Goal: Task Accomplishment & Management: Manage account settings

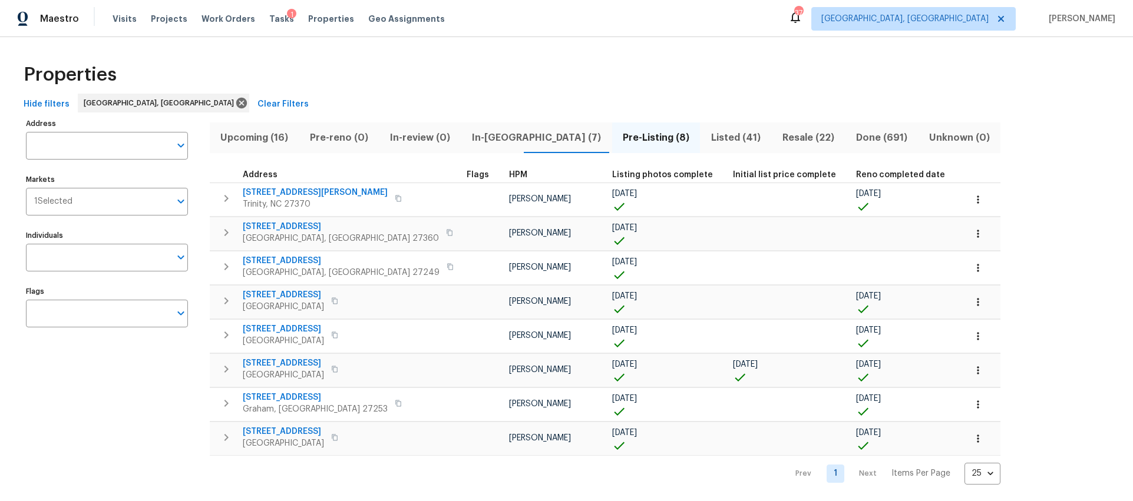
scroll to position [1, 0]
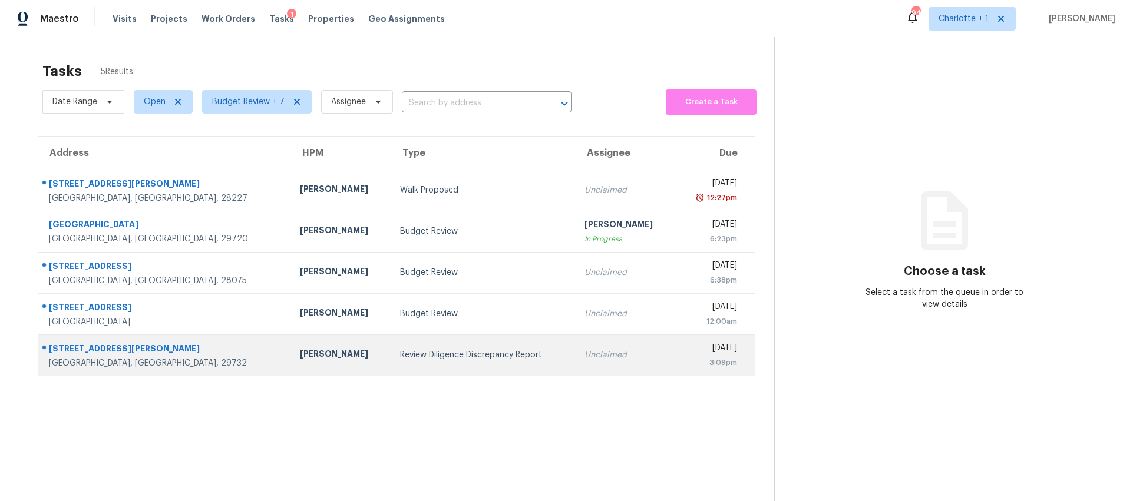
click at [302, 361] on div "Billy Towle" at bounding box center [340, 355] width 81 height 15
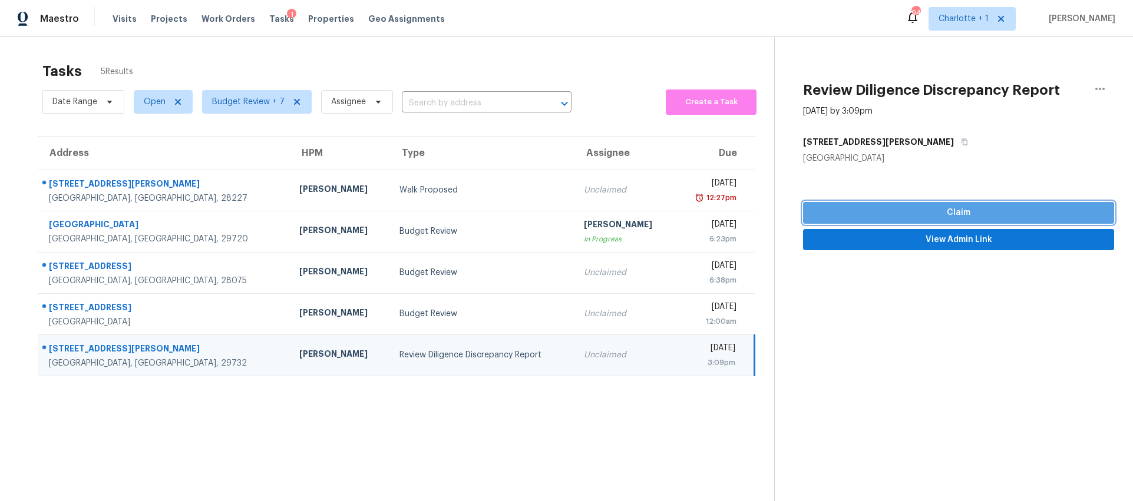
click at [958, 208] on span "Claim" at bounding box center [958, 213] width 292 height 15
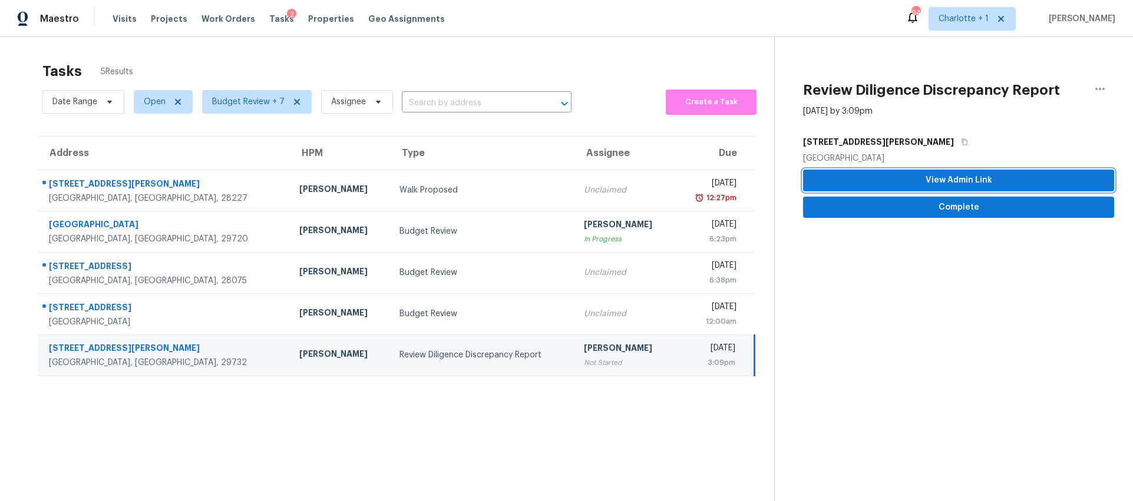
click at [933, 179] on span "View Admin Link" at bounding box center [958, 180] width 292 height 15
click at [609, 352] on td "Brian Fudge Not Started" at bounding box center [624, 355] width 100 height 41
click at [936, 211] on span "Complete" at bounding box center [958, 207] width 292 height 15
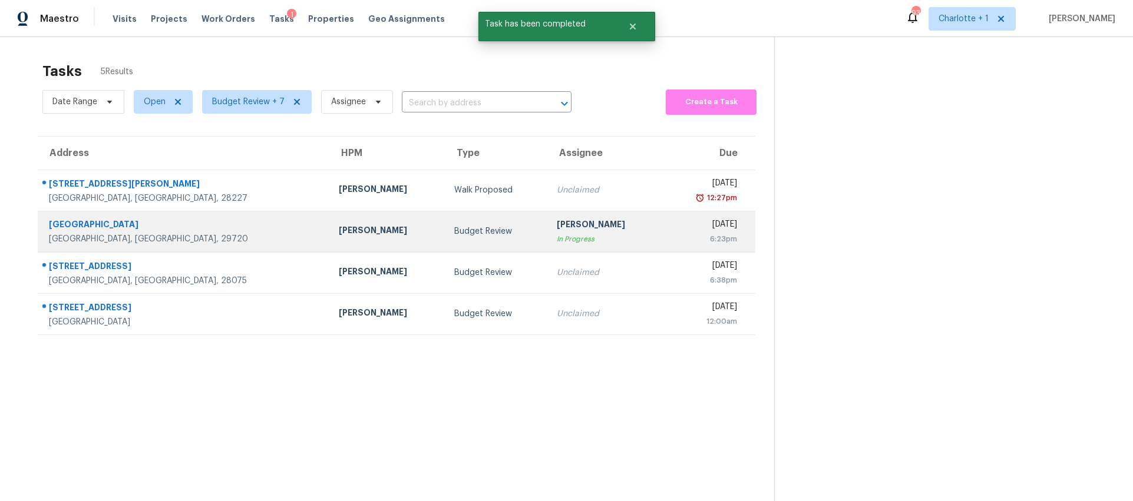
click at [167, 243] on div "Lancaster, SC, 29720" at bounding box center [184, 239] width 271 height 12
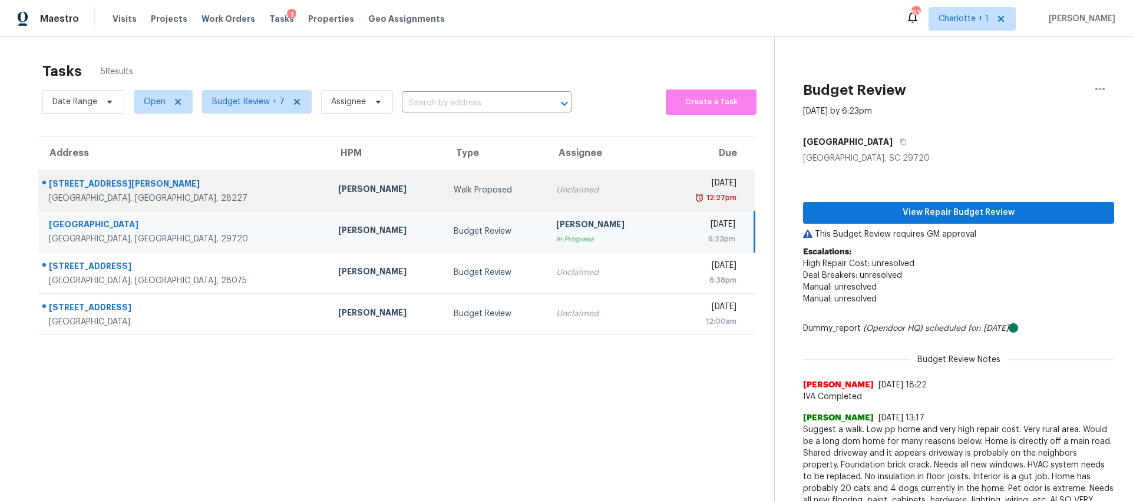
click at [454, 184] on div "Walk Proposed" at bounding box center [496, 190] width 84 height 12
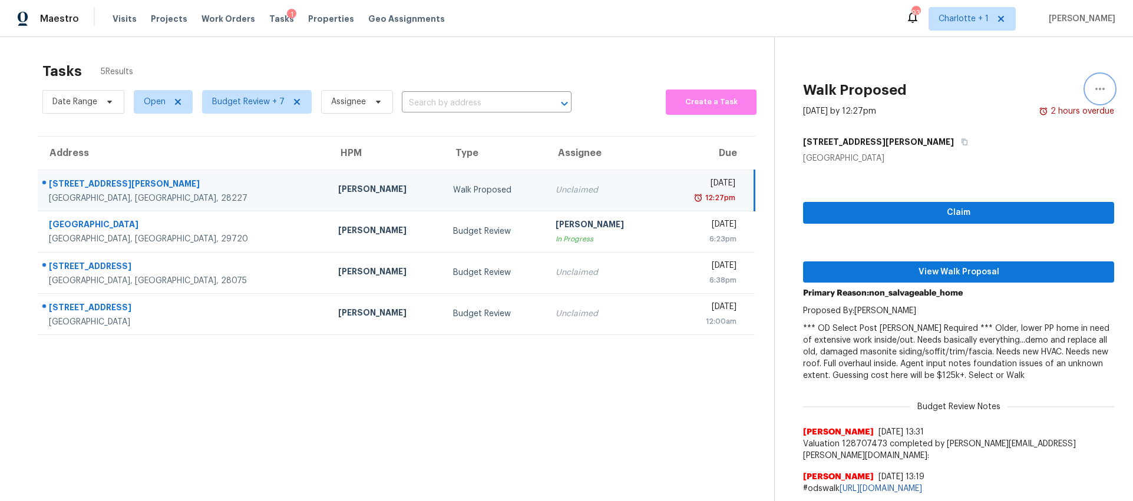
click at [1096, 87] on icon "button" at bounding box center [1100, 89] width 14 height 14
click at [991, 94] on div "Cancel this task" at bounding box center [1024, 91] width 92 height 12
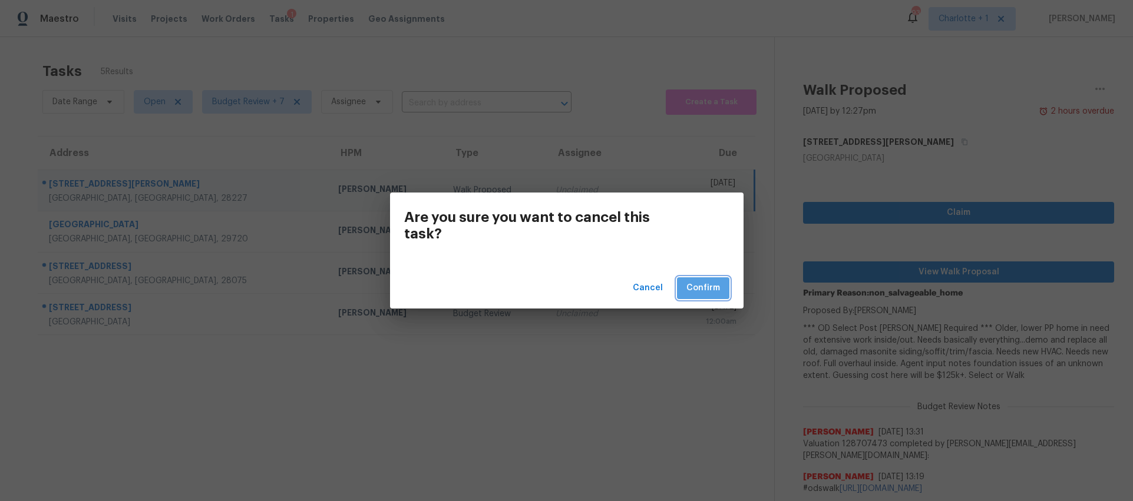
click at [704, 287] on span "Confirm" at bounding box center [703, 288] width 34 height 15
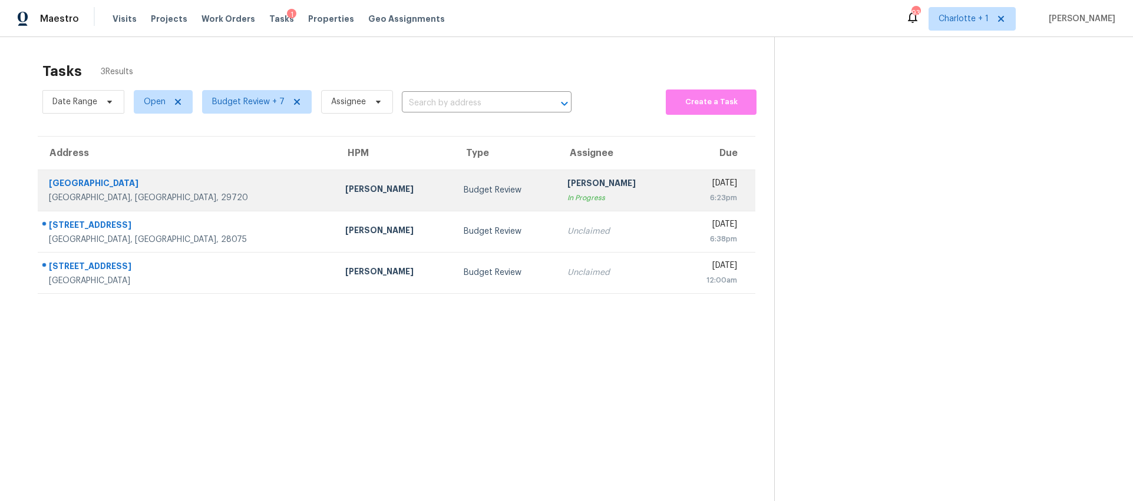
click at [213, 197] on div "Lancaster, SC, 29720" at bounding box center [187, 198] width 277 height 12
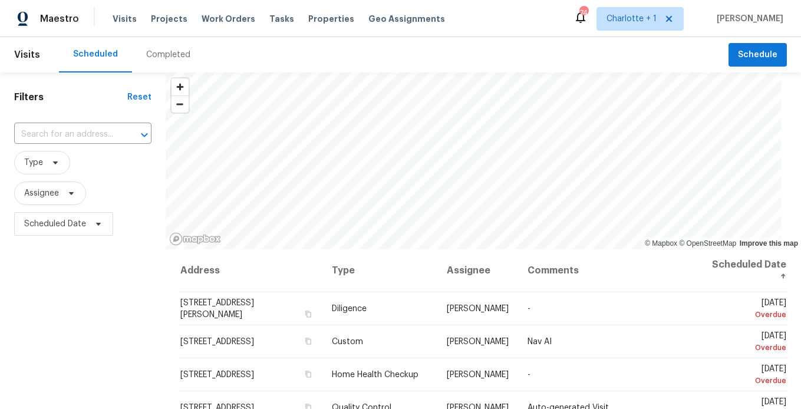
click at [159, 55] on div "Completed" at bounding box center [168, 55] width 44 height 12
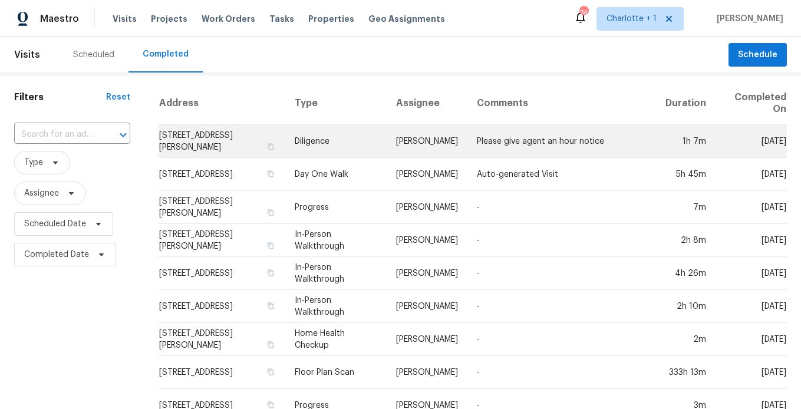
click at [308, 140] on td "Diligence" at bounding box center [336, 141] width 102 height 33
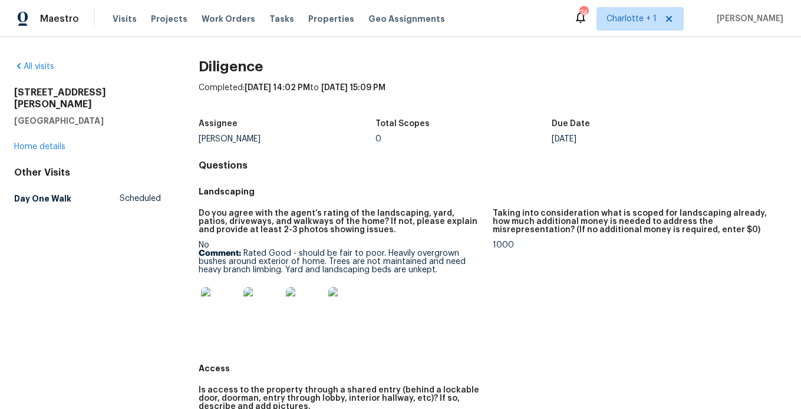
click at [222, 303] on img at bounding box center [220, 306] width 38 height 38
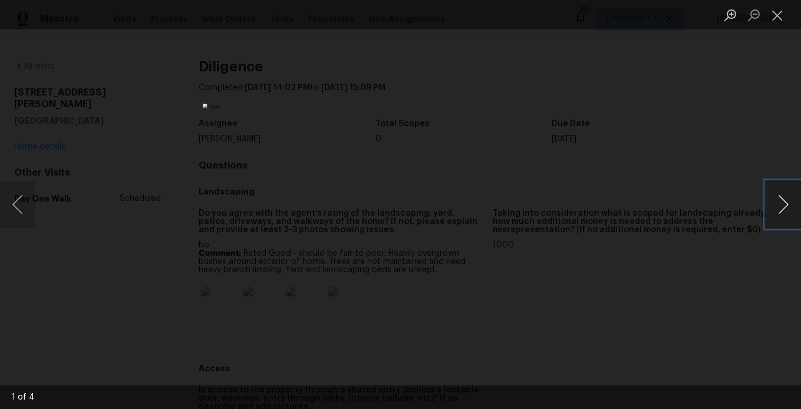
click at [768, 200] on button "Next image" at bounding box center [782, 204] width 35 height 47
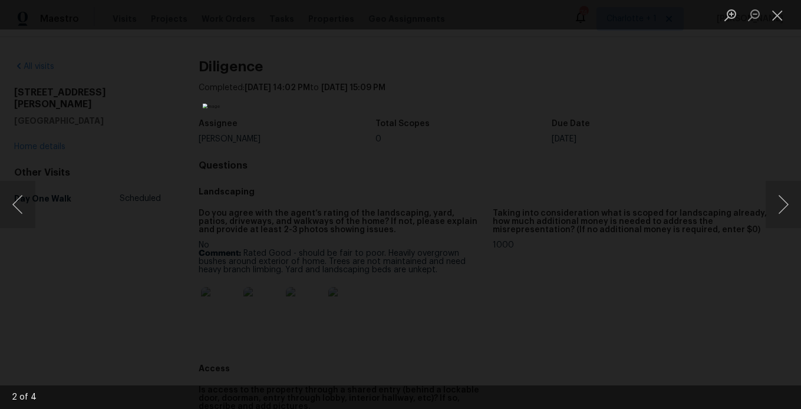
click at [596, 129] on div "Lightbox" at bounding box center [400, 204] width 801 height 409
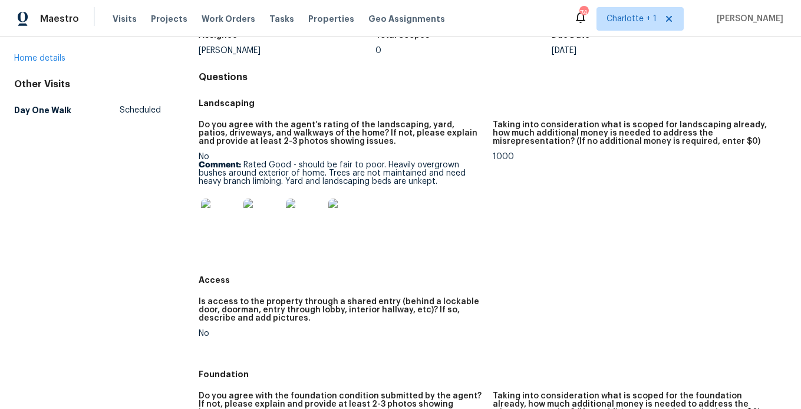
scroll to position [92, 0]
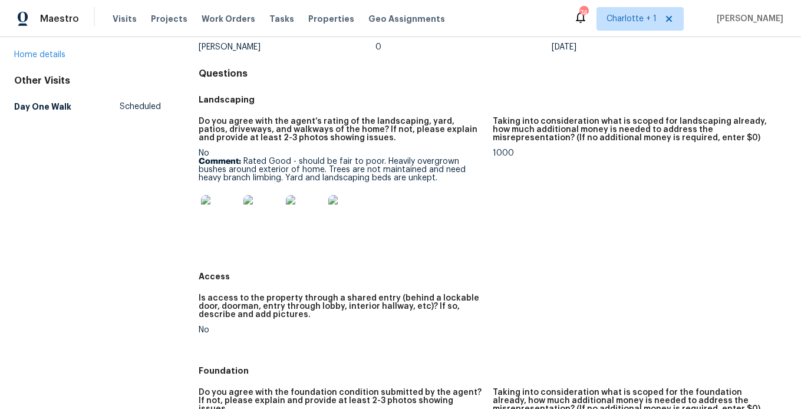
click at [221, 194] on div at bounding box center [220, 214] width 42 height 52
click at [221, 211] on img at bounding box center [220, 214] width 38 height 38
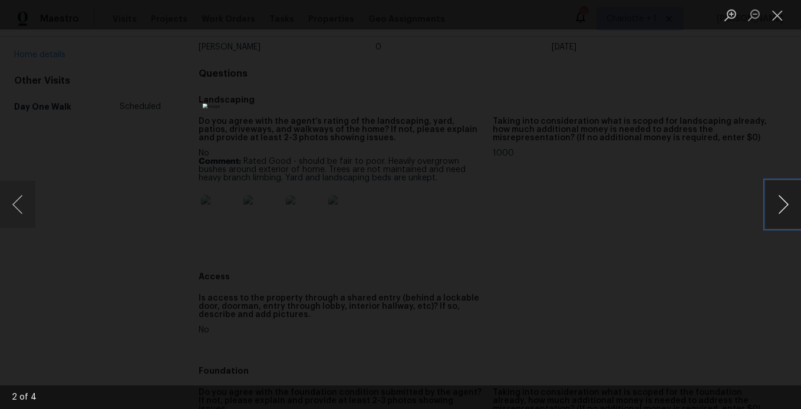
click at [778, 207] on button "Next image" at bounding box center [782, 204] width 35 height 47
drag, startPoint x: 715, startPoint y: 186, endPoint x: 543, endPoint y: 211, distance: 174.5
click at [715, 186] on div "Lightbox" at bounding box center [400, 204] width 801 height 409
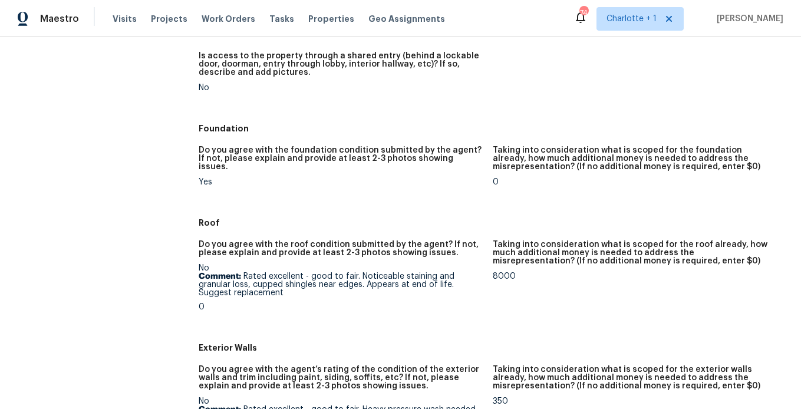
scroll to position [333, 0]
click at [592, 246] on h5 "Taking into consideration what is scoped for the roof already, how much additio…" at bounding box center [634, 253] width 285 height 25
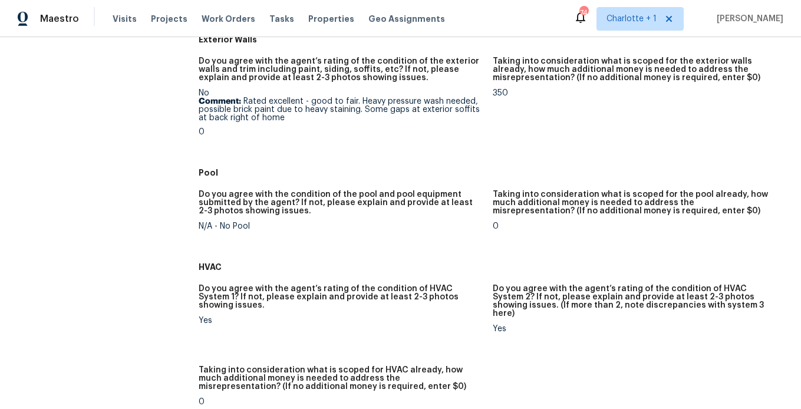
scroll to position [663, 0]
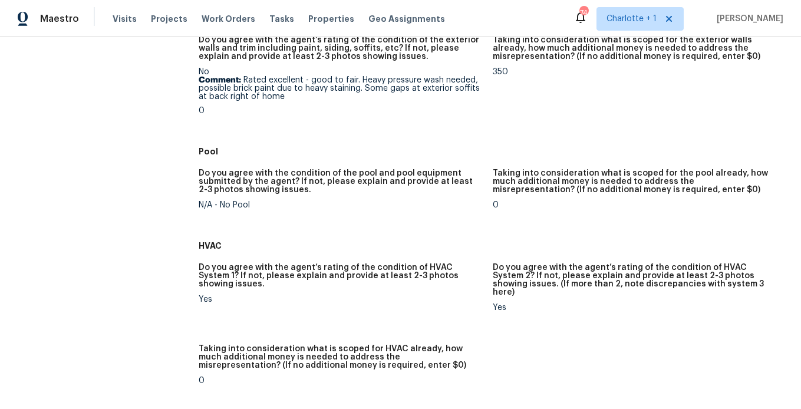
drag, startPoint x: 249, startPoint y: 123, endPoint x: 236, endPoint y: 104, distance: 23.4
click at [249, 123] on figure "Do you agree with the agent’s rating of the condition of the exterior walls and…" at bounding box center [346, 85] width 294 height 98
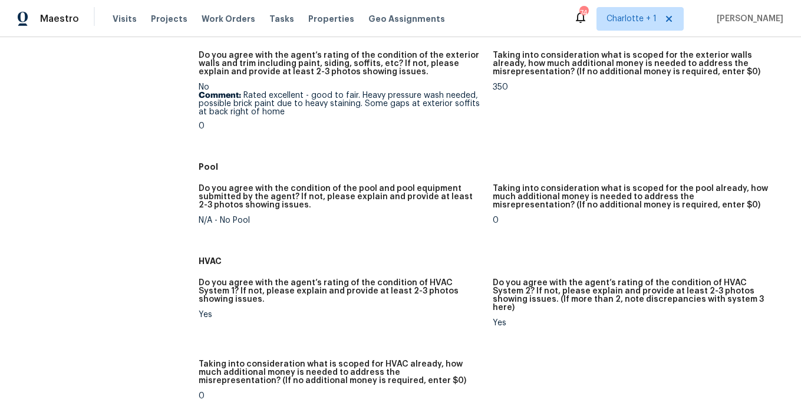
scroll to position [650, 0]
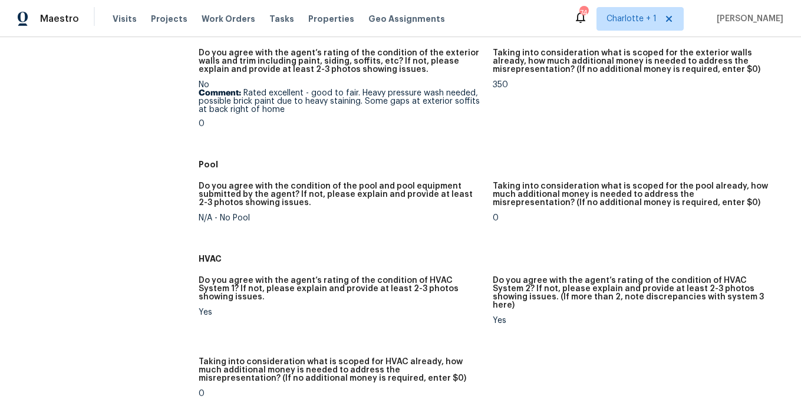
click at [308, 99] on p "Comment: Rated excellent - good to fair. Heavy pressure wash needed, possible b…" at bounding box center [341, 101] width 285 height 25
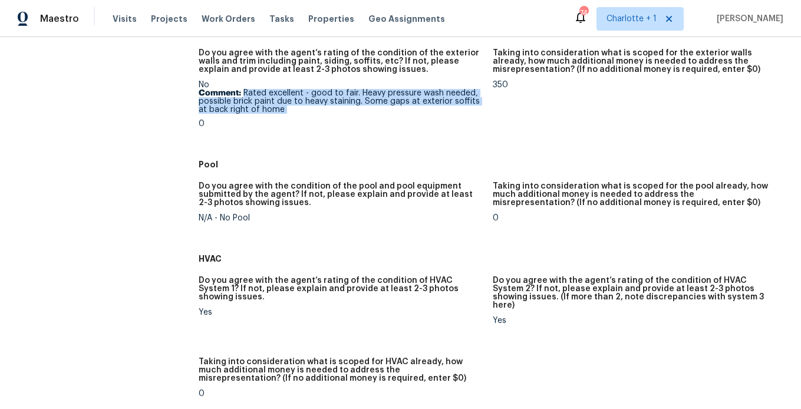
drag, startPoint x: 243, startPoint y: 92, endPoint x: 326, endPoint y: 115, distance: 85.5
click at [326, 115] on div "No Comment: Rated excellent - good to fair. Heavy pressure wash needed, possibl…" at bounding box center [341, 104] width 285 height 47
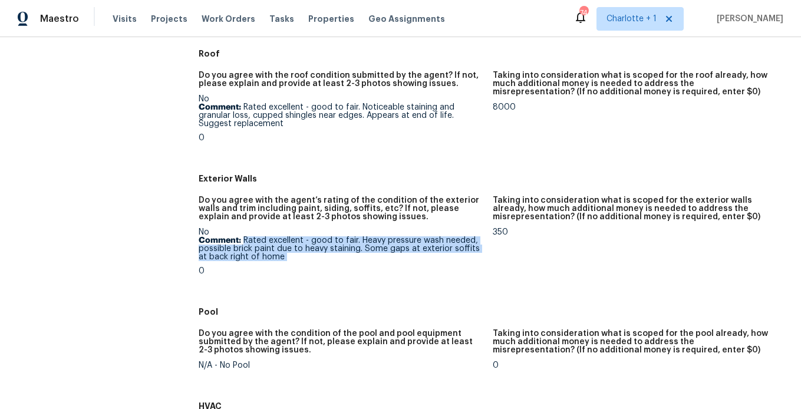
scroll to position [495, 0]
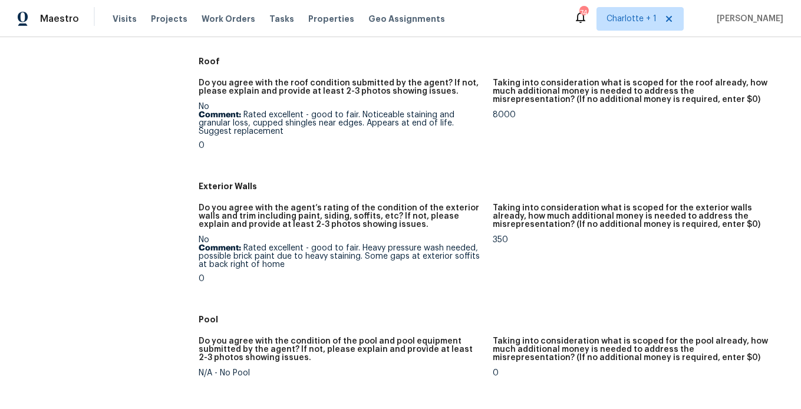
drag, startPoint x: 318, startPoint y: 124, endPoint x: 310, endPoint y: 125, distance: 8.3
click at [318, 124] on p "Comment: Rated excellent - good to fair. Noticeable staining and granular loss,…" at bounding box center [341, 123] width 285 height 25
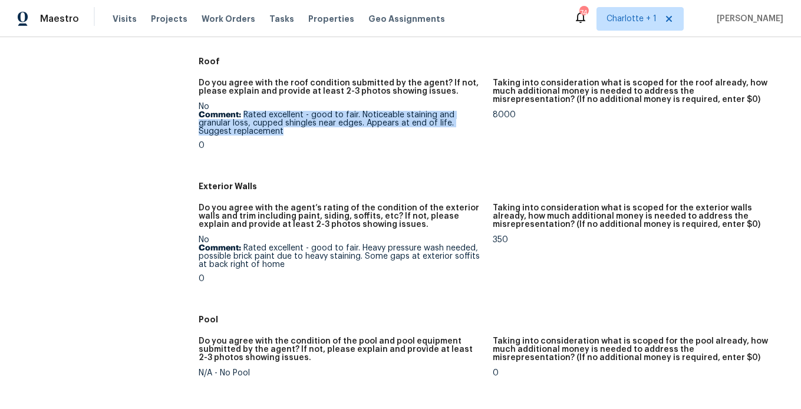
drag, startPoint x: 243, startPoint y: 113, endPoint x: 305, endPoint y: 133, distance: 65.2
click at [305, 133] on p "Comment: Rated excellent - good to fair. Noticeable staining and granular loss,…" at bounding box center [341, 123] width 285 height 25
copy p "Rated excellent - good to fair. Noticeable staining and granular loss, cupped s…"
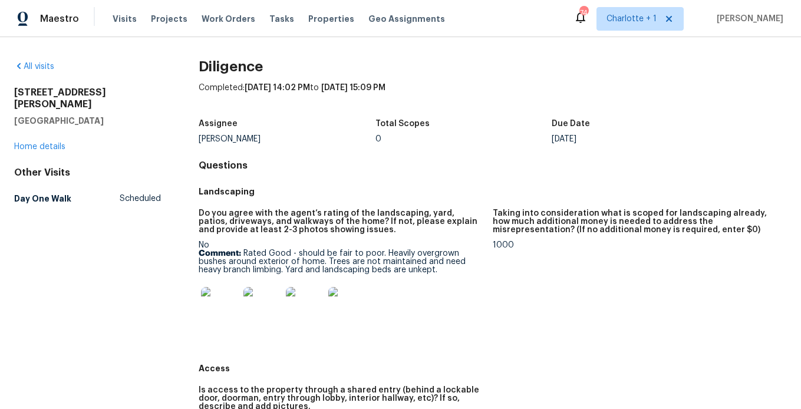
scroll to position [15, 0]
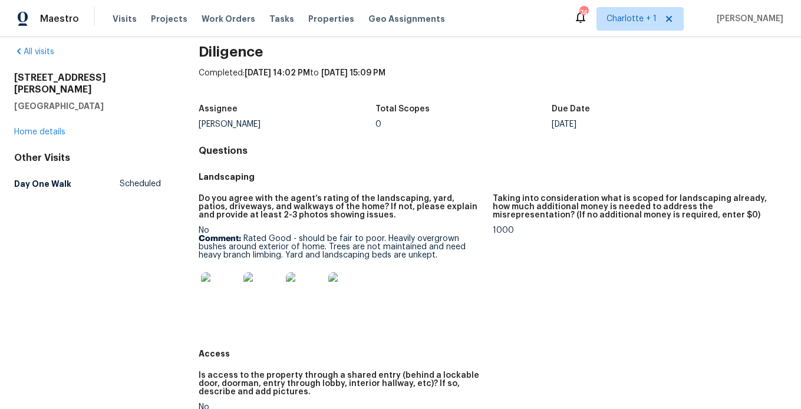
click at [210, 282] on img at bounding box center [220, 291] width 38 height 38
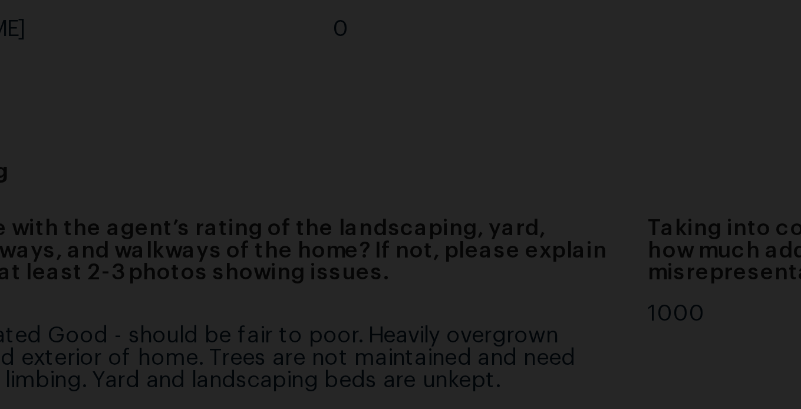
click at [546, 249] on img "Lightbox" at bounding box center [400, 205] width 395 height 202
click at [531, 197] on img "Lightbox" at bounding box center [400, 205] width 395 height 202
click at [532, 184] on img "Lightbox" at bounding box center [400, 205] width 395 height 202
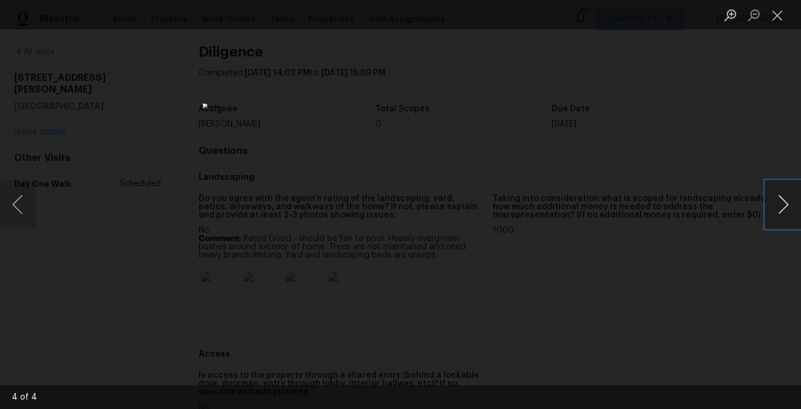
click at [780, 201] on button "Next image" at bounding box center [782, 204] width 35 height 47
click at [784, 196] on button "Next image" at bounding box center [782, 204] width 35 height 47
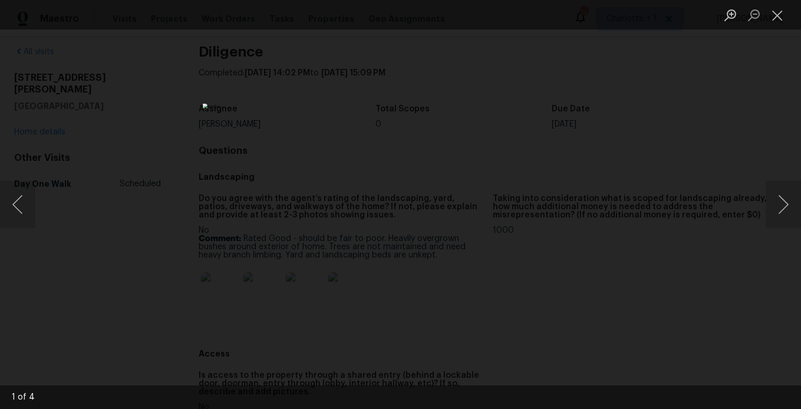
drag, startPoint x: 689, startPoint y: 180, endPoint x: 683, endPoint y: 184, distance: 7.5
click at [689, 180] on div "Lightbox" at bounding box center [400, 204] width 801 height 409
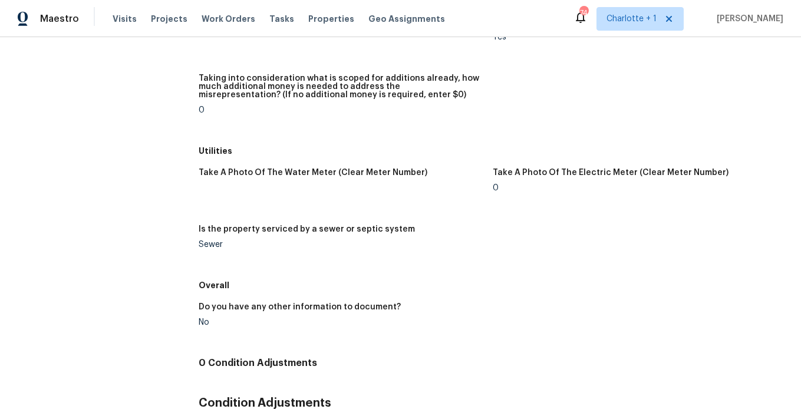
scroll to position [1742, 0]
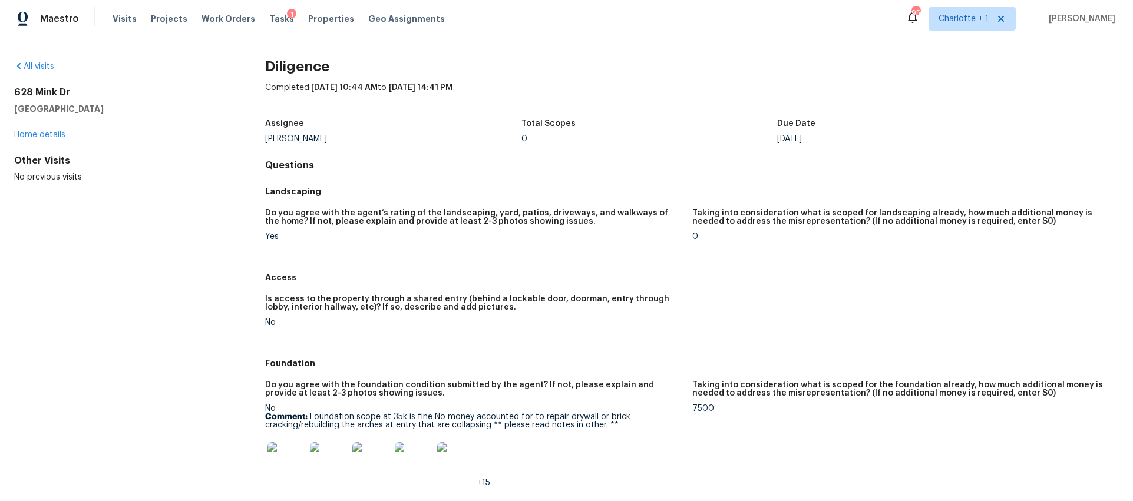
scroll to position [66, 0]
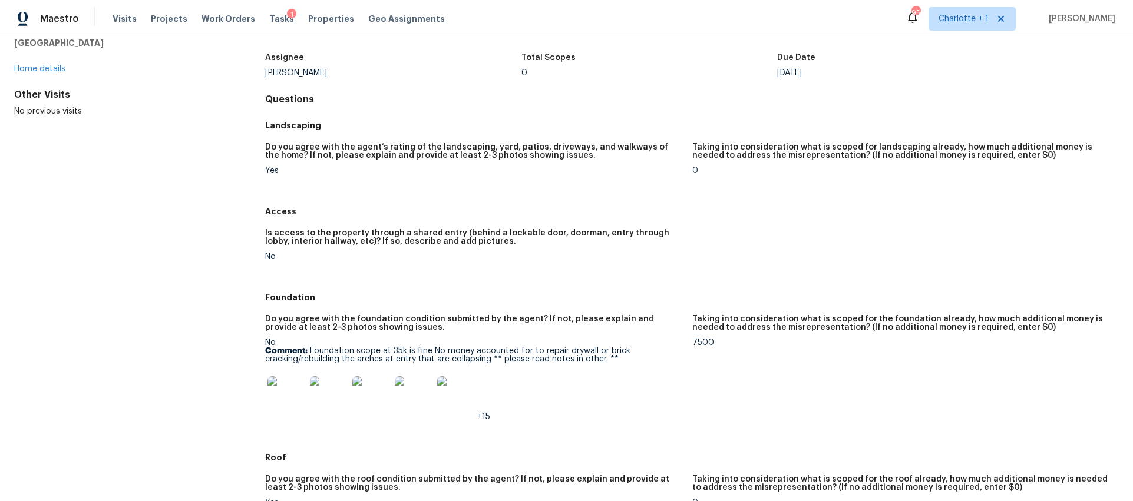
click at [292, 402] on img at bounding box center [286, 395] width 38 height 38
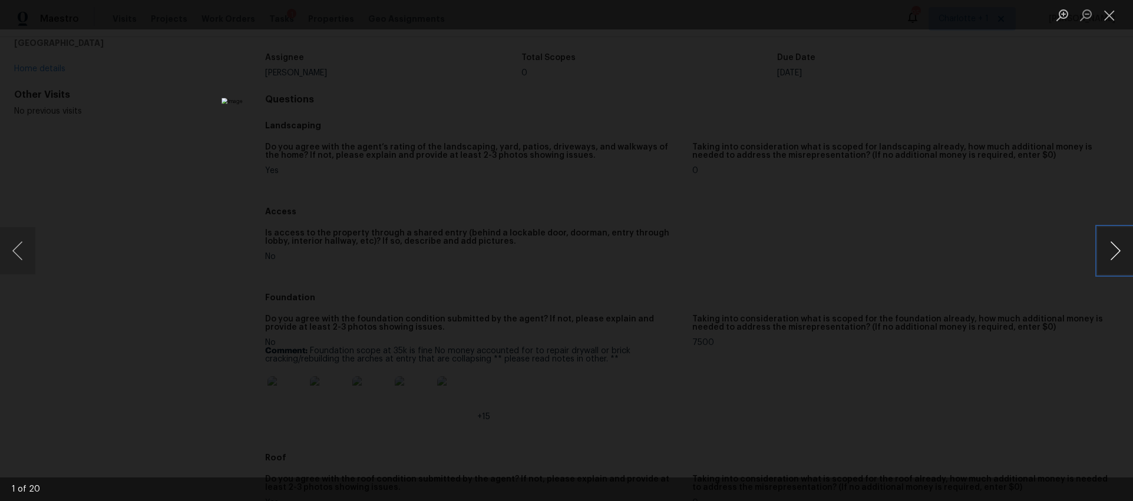
click at [1117, 254] on button "Next image" at bounding box center [1114, 250] width 35 height 47
click at [1116, 254] on button "Next image" at bounding box center [1114, 250] width 35 height 47
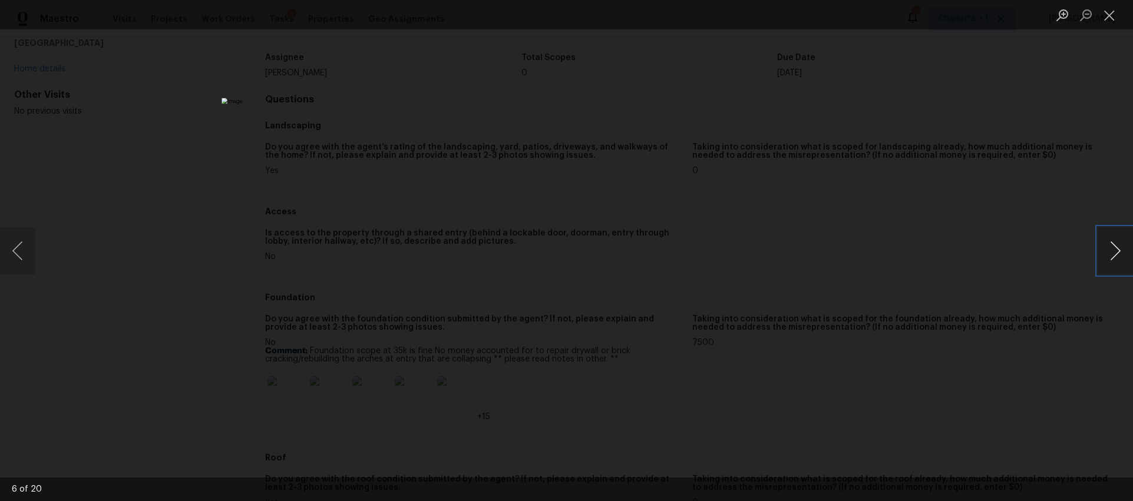
click at [1116, 254] on button "Next image" at bounding box center [1114, 250] width 35 height 47
click at [1113, 250] on button "Next image" at bounding box center [1114, 250] width 35 height 47
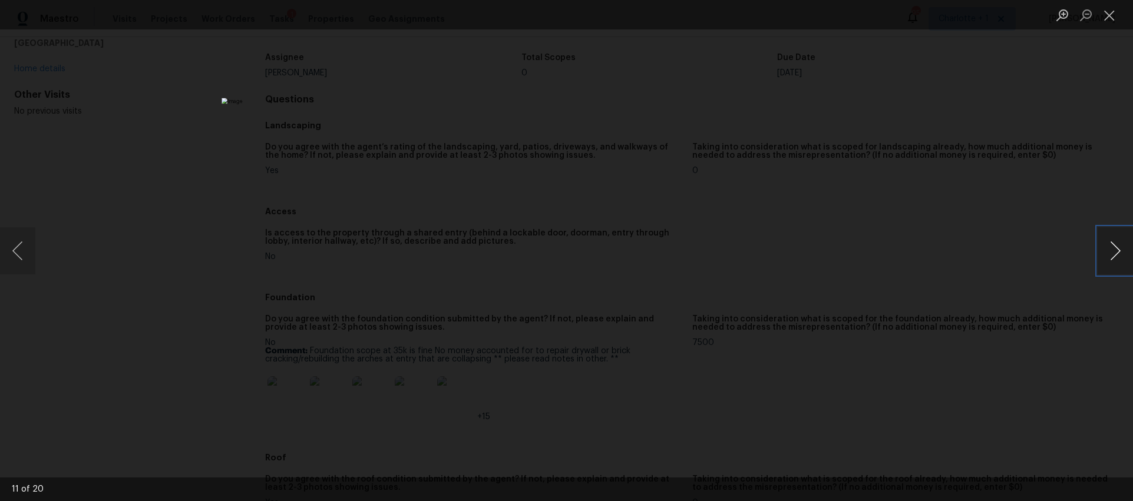
click at [1113, 250] on button "Next image" at bounding box center [1114, 250] width 35 height 47
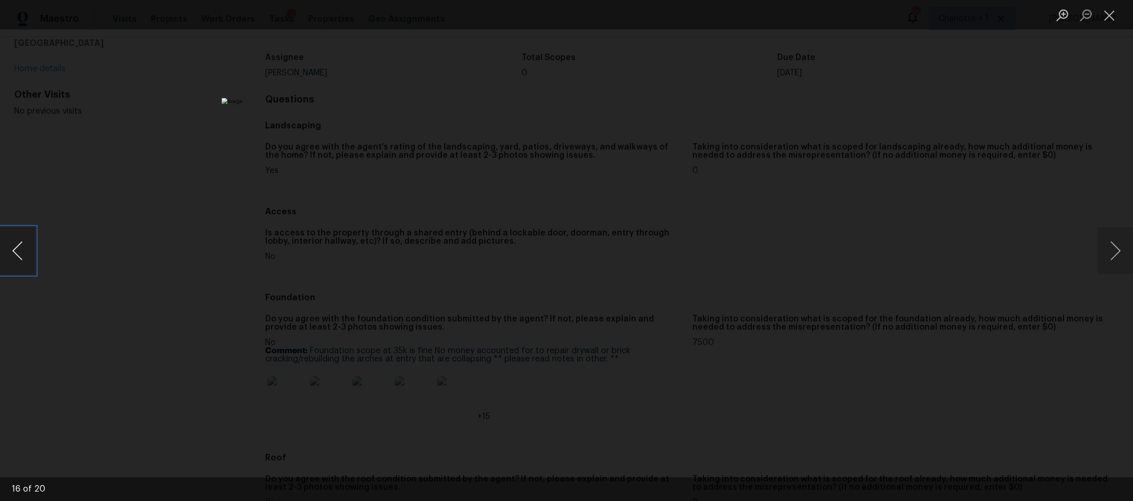
click at [25, 251] on button "Previous image" at bounding box center [17, 250] width 35 height 47
click at [1117, 251] on button "Next image" at bounding box center [1114, 250] width 35 height 47
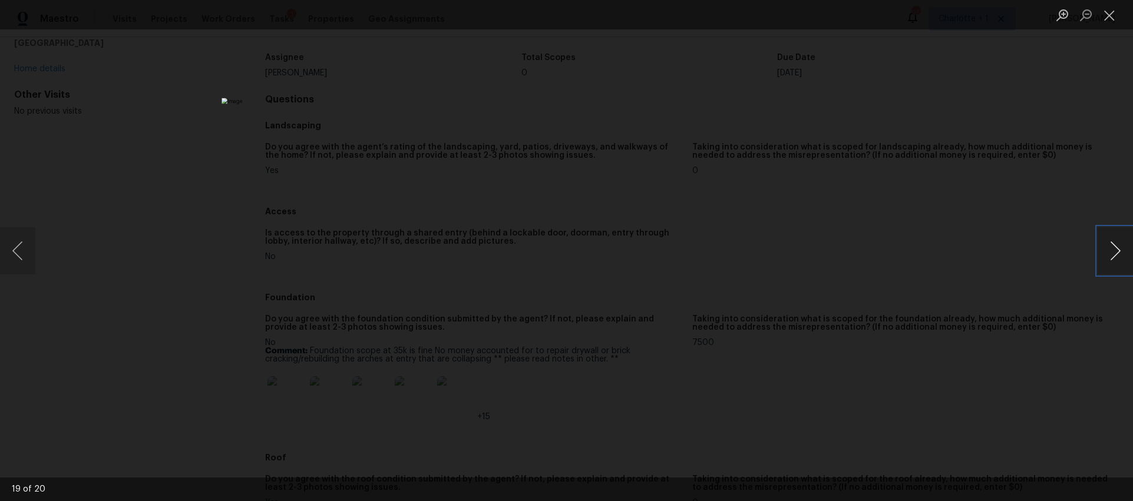
click at [1117, 251] on button "Next image" at bounding box center [1114, 250] width 35 height 47
click at [997, 185] on div "Lightbox" at bounding box center [566, 250] width 1133 height 501
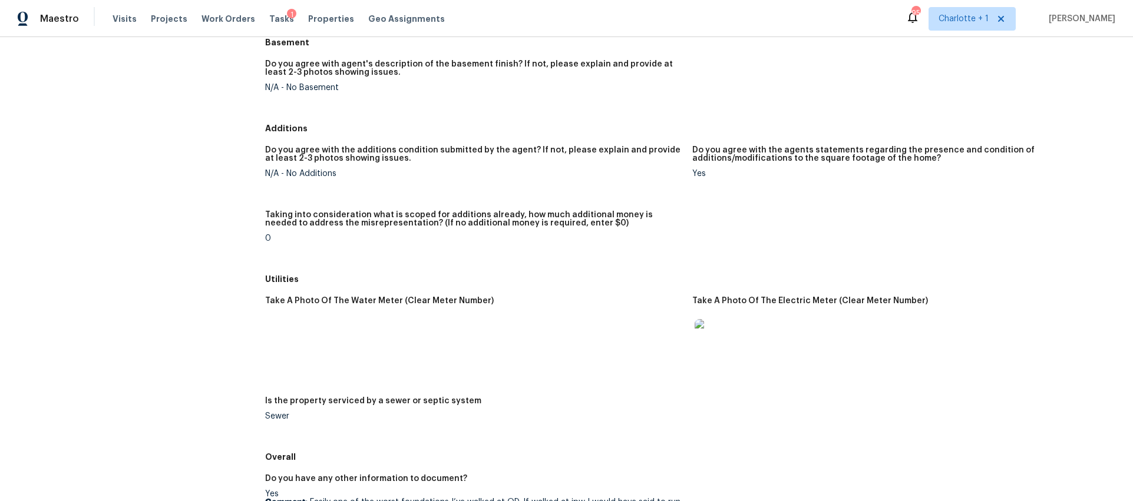
scroll to position [1368, 0]
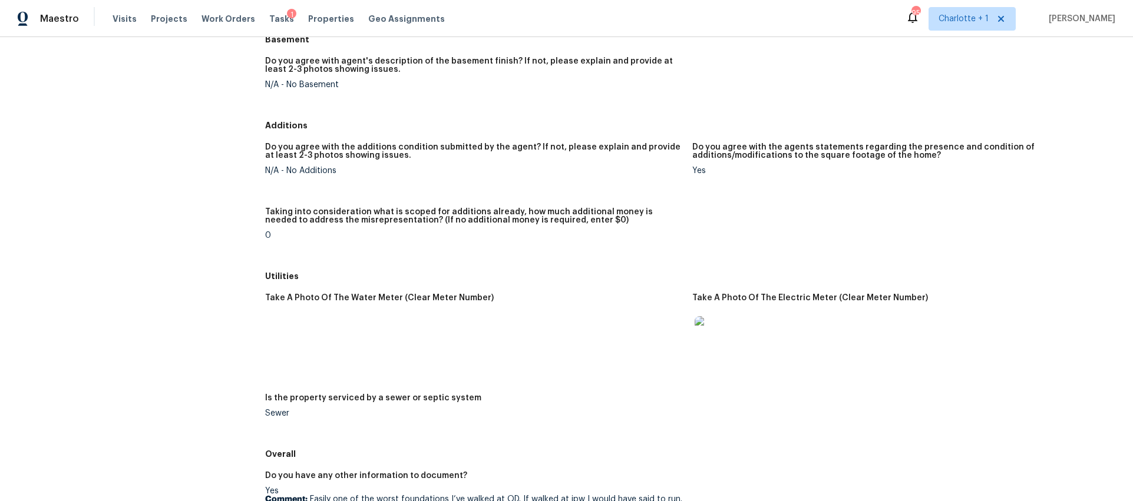
click at [726, 358] on div at bounding box center [713, 335] width 42 height 52
click at [718, 349] on img at bounding box center [714, 335] width 38 height 38
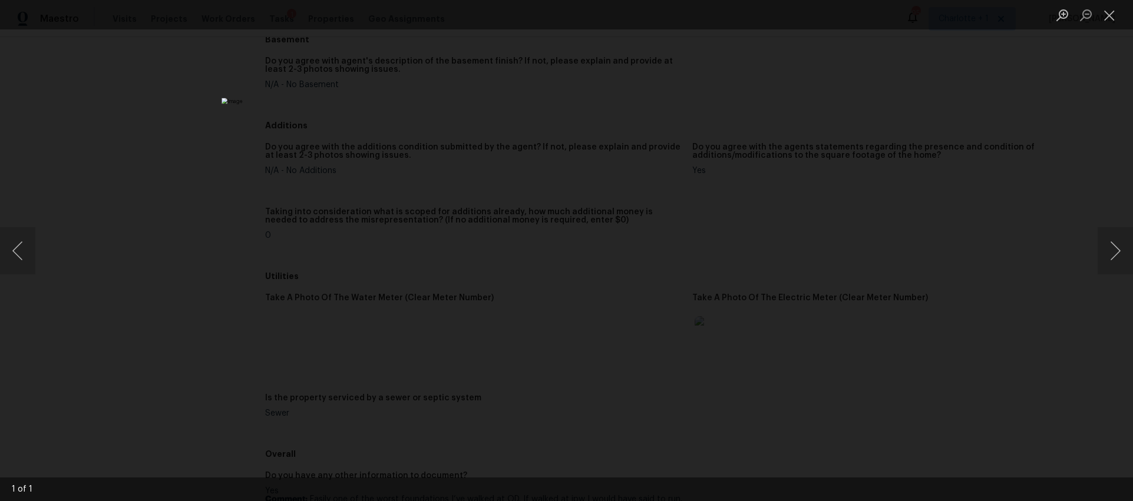
click at [859, 146] on div "Lightbox" at bounding box center [566, 250] width 1133 height 501
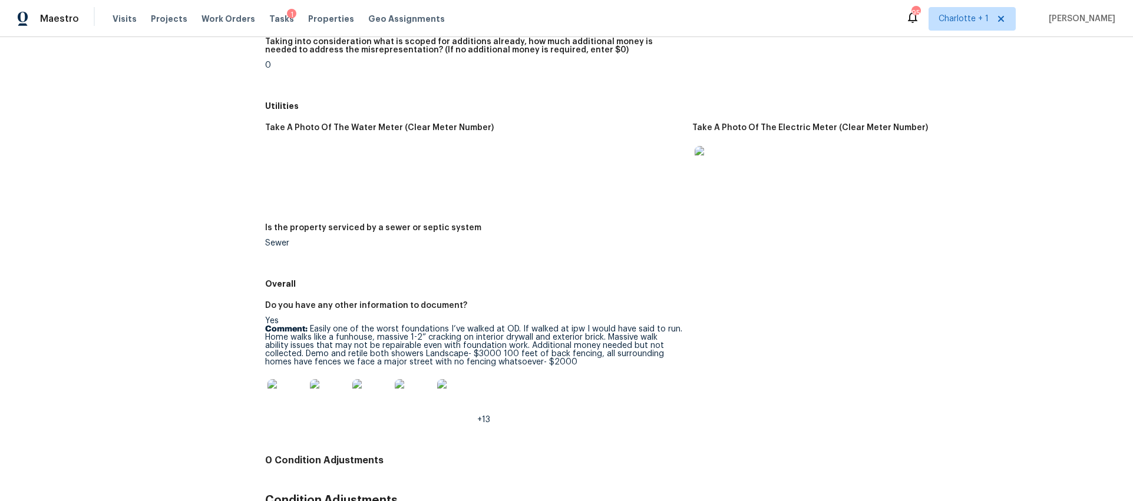
scroll to position [1626, 0]
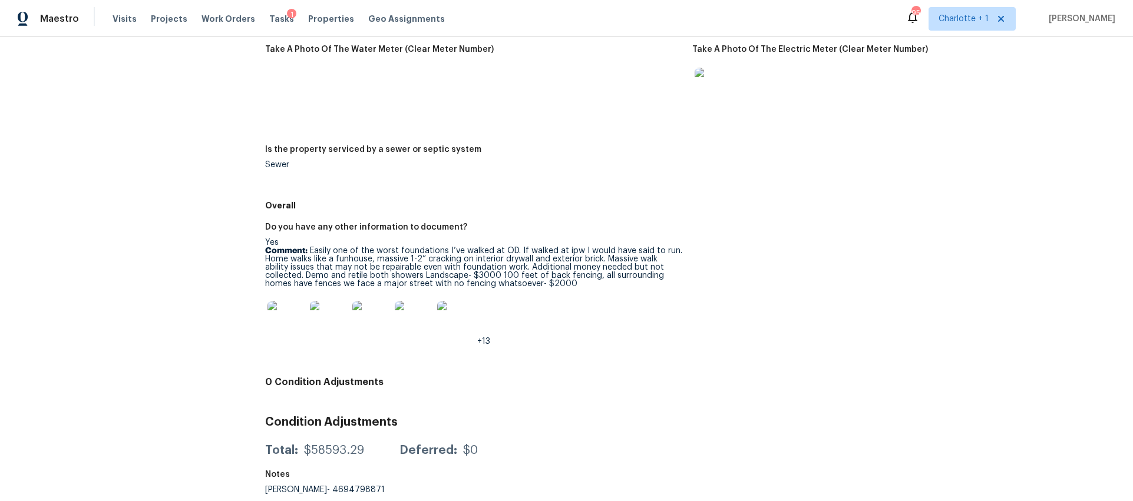
click at [285, 316] on img at bounding box center [286, 320] width 38 height 38
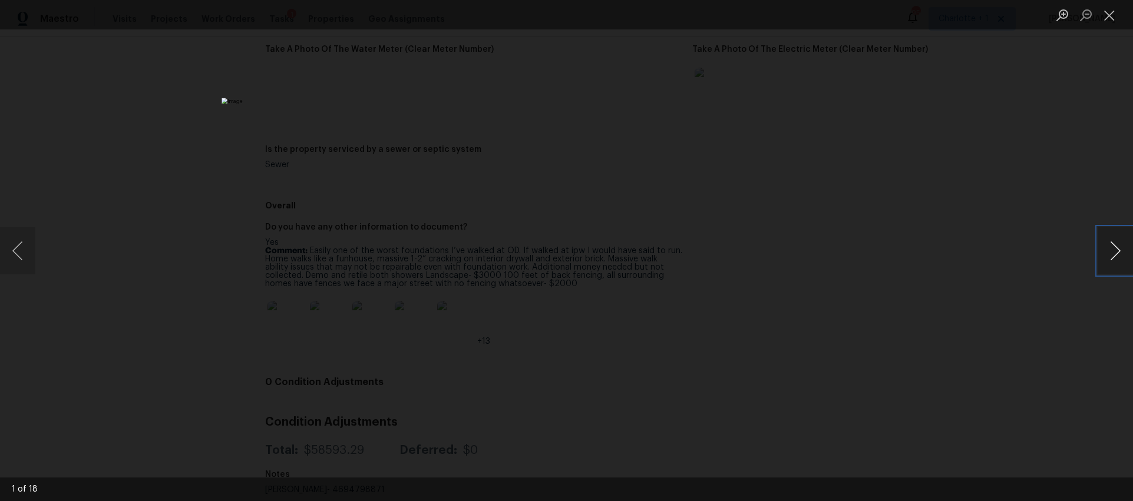
click at [1107, 247] on button "Next image" at bounding box center [1114, 250] width 35 height 47
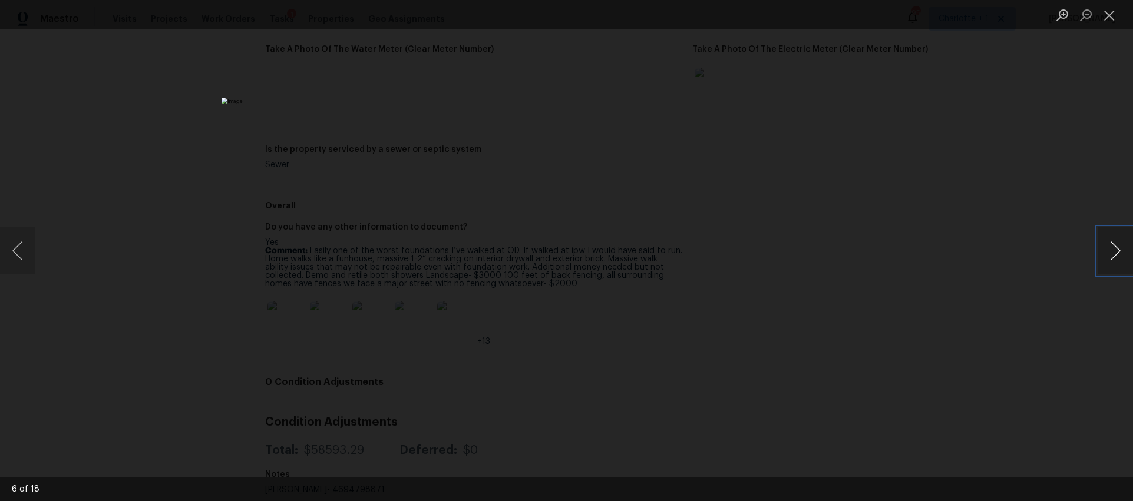
click at [1107, 247] on button "Next image" at bounding box center [1114, 250] width 35 height 47
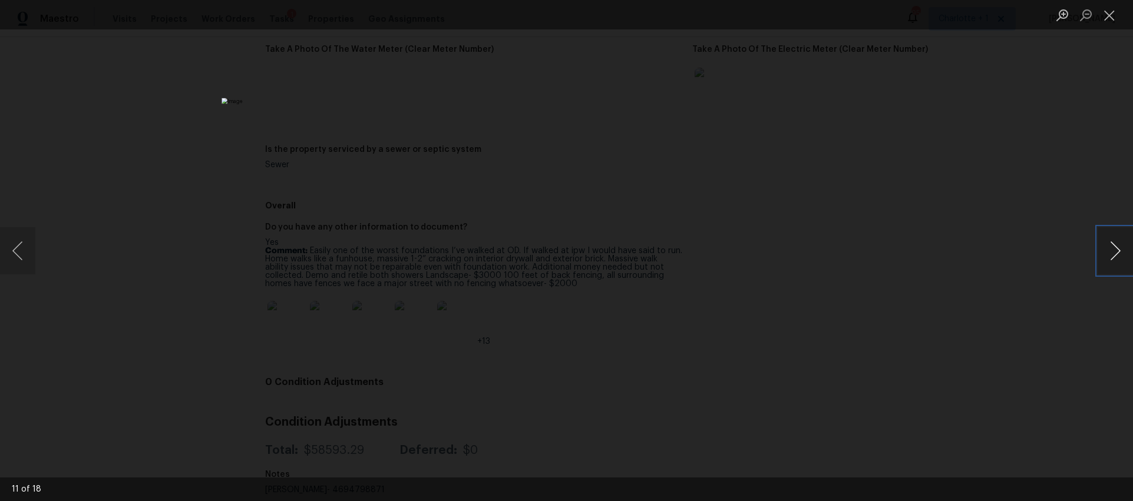
click at [1107, 247] on button "Next image" at bounding box center [1114, 250] width 35 height 47
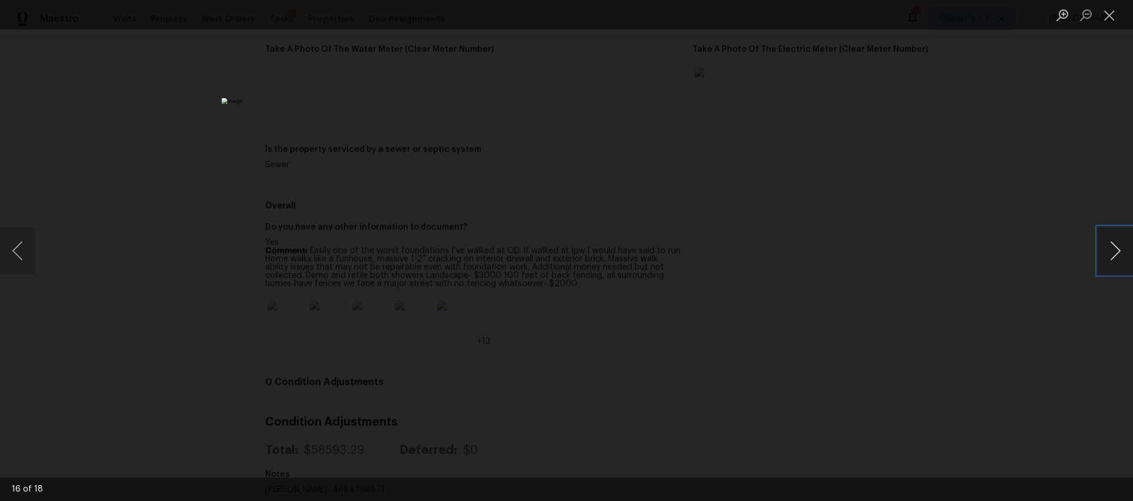
click at [1107, 247] on button "Next image" at bounding box center [1114, 250] width 35 height 47
click at [976, 173] on div "Lightbox" at bounding box center [566, 250] width 1133 height 501
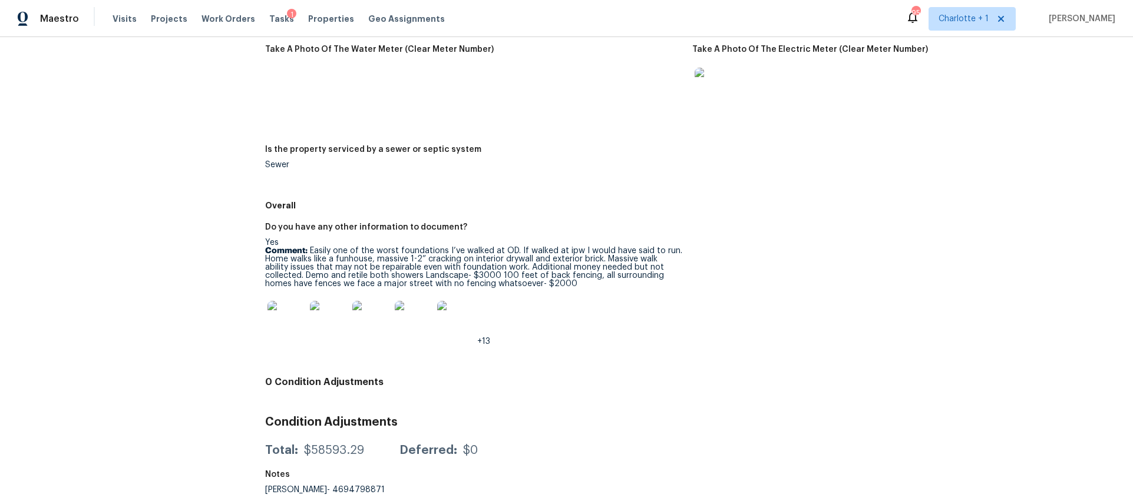
drag, startPoint x: 970, startPoint y: 209, endPoint x: 980, endPoint y: 200, distance: 13.8
click at [970, 216] on div "Do you have any other information to document? Yes Comment: Easily one of the w…" at bounding box center [692, 294] width 854 height 156
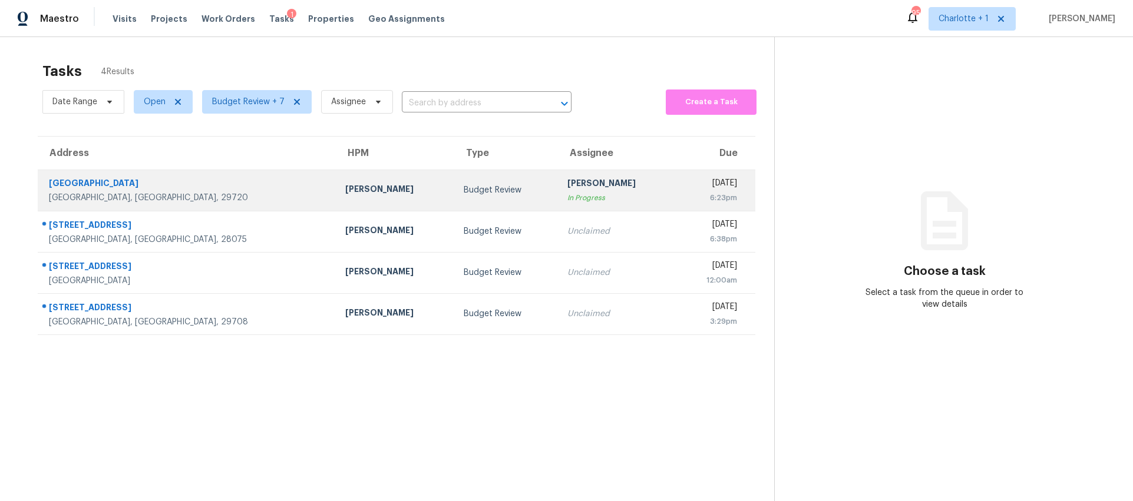
click at [201, 183] on div "[GEOGRAPHIC_DATA]" at bounding box center [187, 184] width 277 height 15
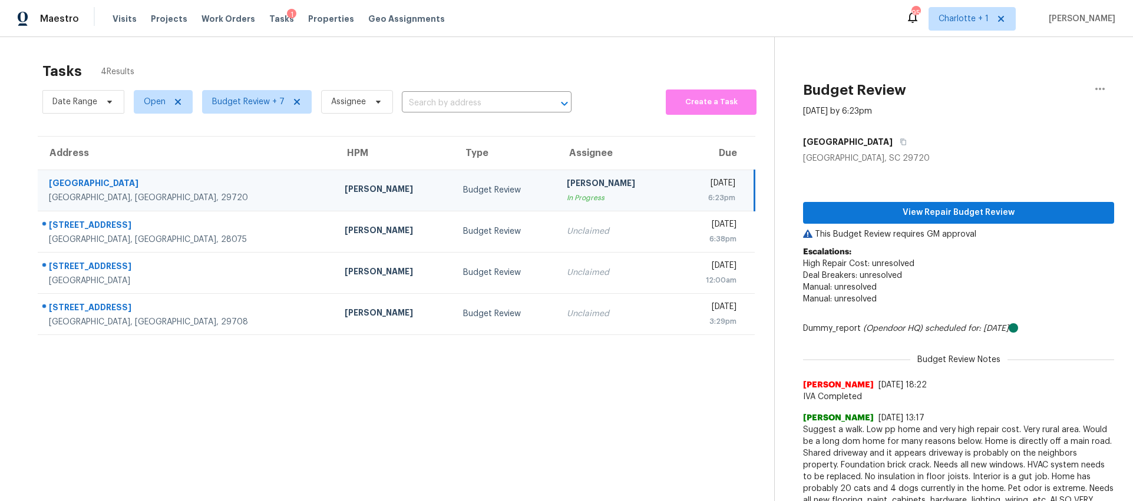
click at [908, 225] on div "View Repair Budget Review This Budget Review requires GM approval Escalations: …" at bounding box center [958, 350] width 311 height 372
click at [907, 220] on button "View Repair Budget Review" at bounding box center [958, 213] width 311 height 22
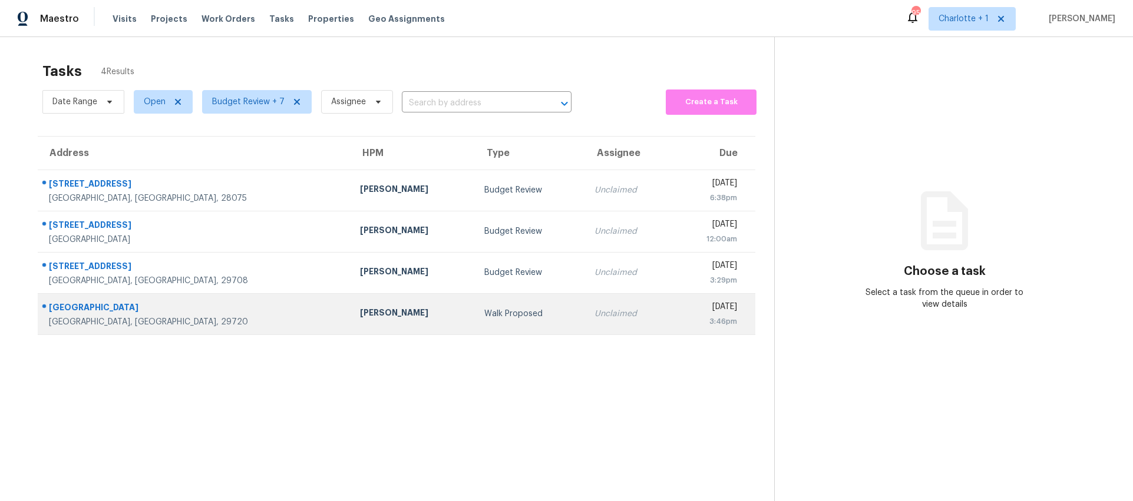
click at [197, 330] on td "3242 University Dr Lancaster, SC, 29720" at bounding box center [194, 313] width 313 height 41
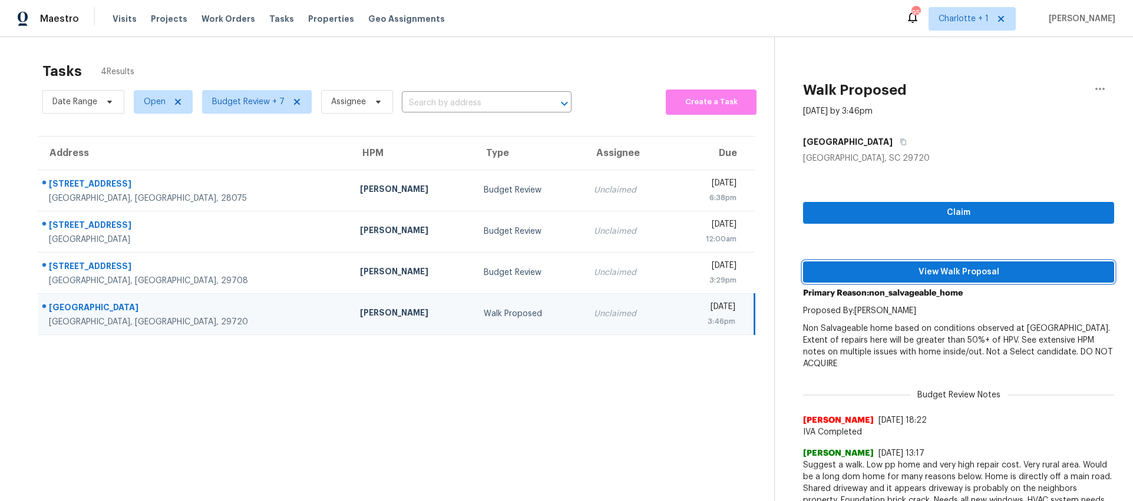
click at [936, 266] on span "View Walk Proposal" at bounding box center [958, 272] width 292 height 15
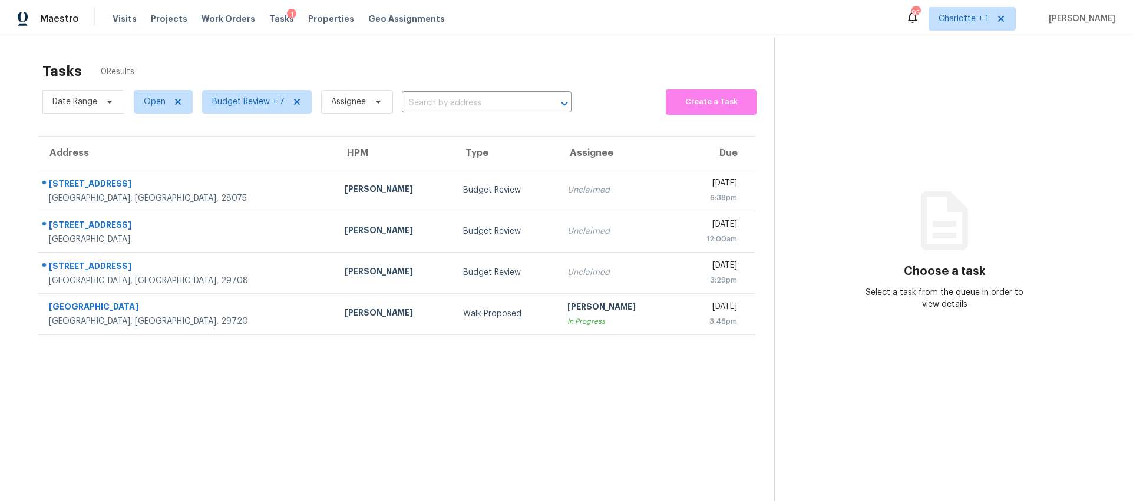
drag, startPoint x: 249, startPoint y: 379, endPoint x: 251, endPoint y: 385, distance: 6.3
click at [249, 381] on section "Tasks 0 Results Date Range Open Budget Review + 7 Assignee ​ Create a Task Addr…" at bounding box center [396, 297] width 755 height 482
